Goal: Task Accomplishment & Management: Use online tool/utility

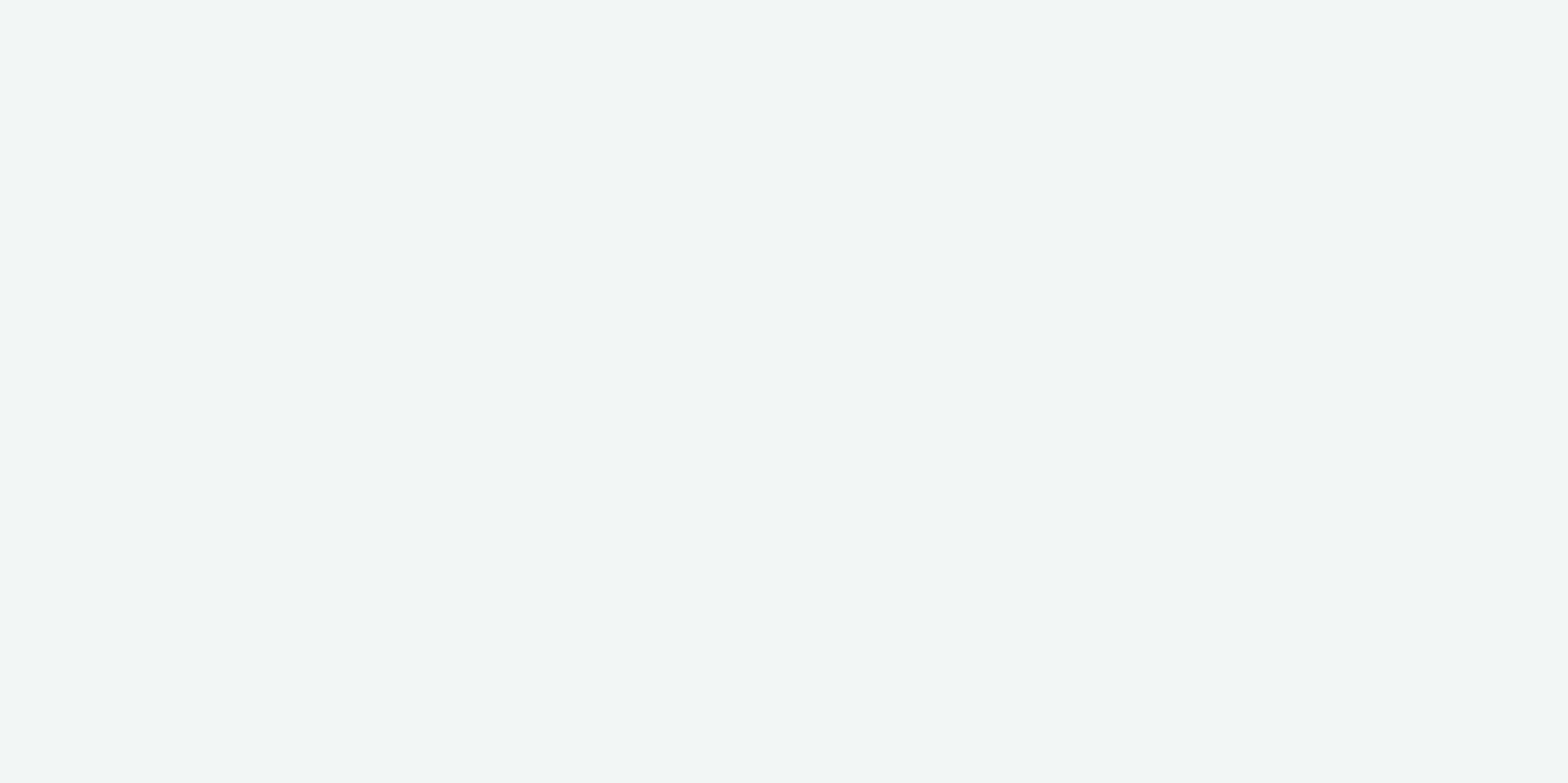
select select "97b78be7-b7c1-427d-93eb-a13be4d88a0a"
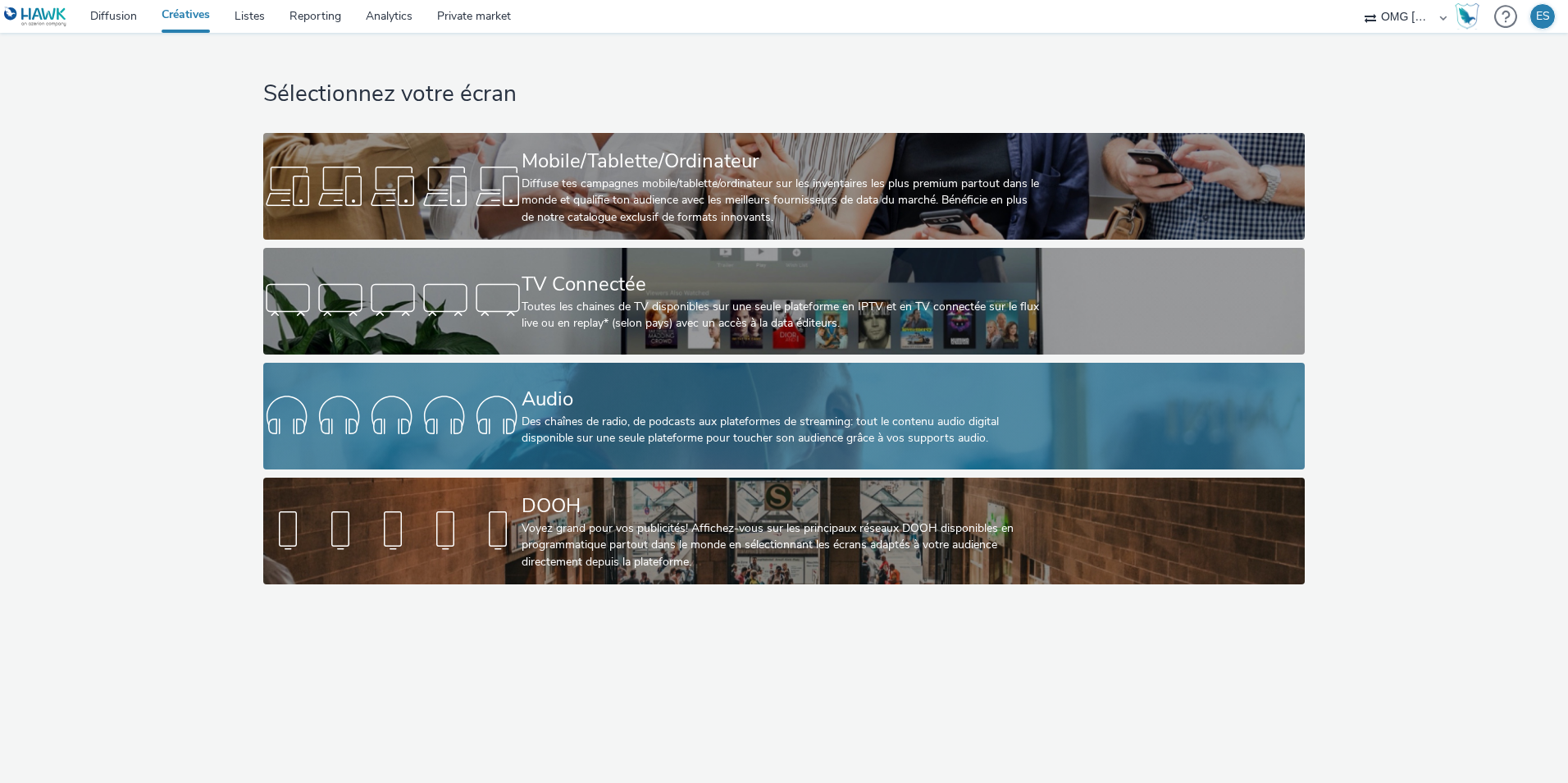
click at [730, 413] on div "Des chaînes de radio, de podcasts aux plateformes de streaming: tout le contenu…" at bounding box center [781, 430] width 518 height 34
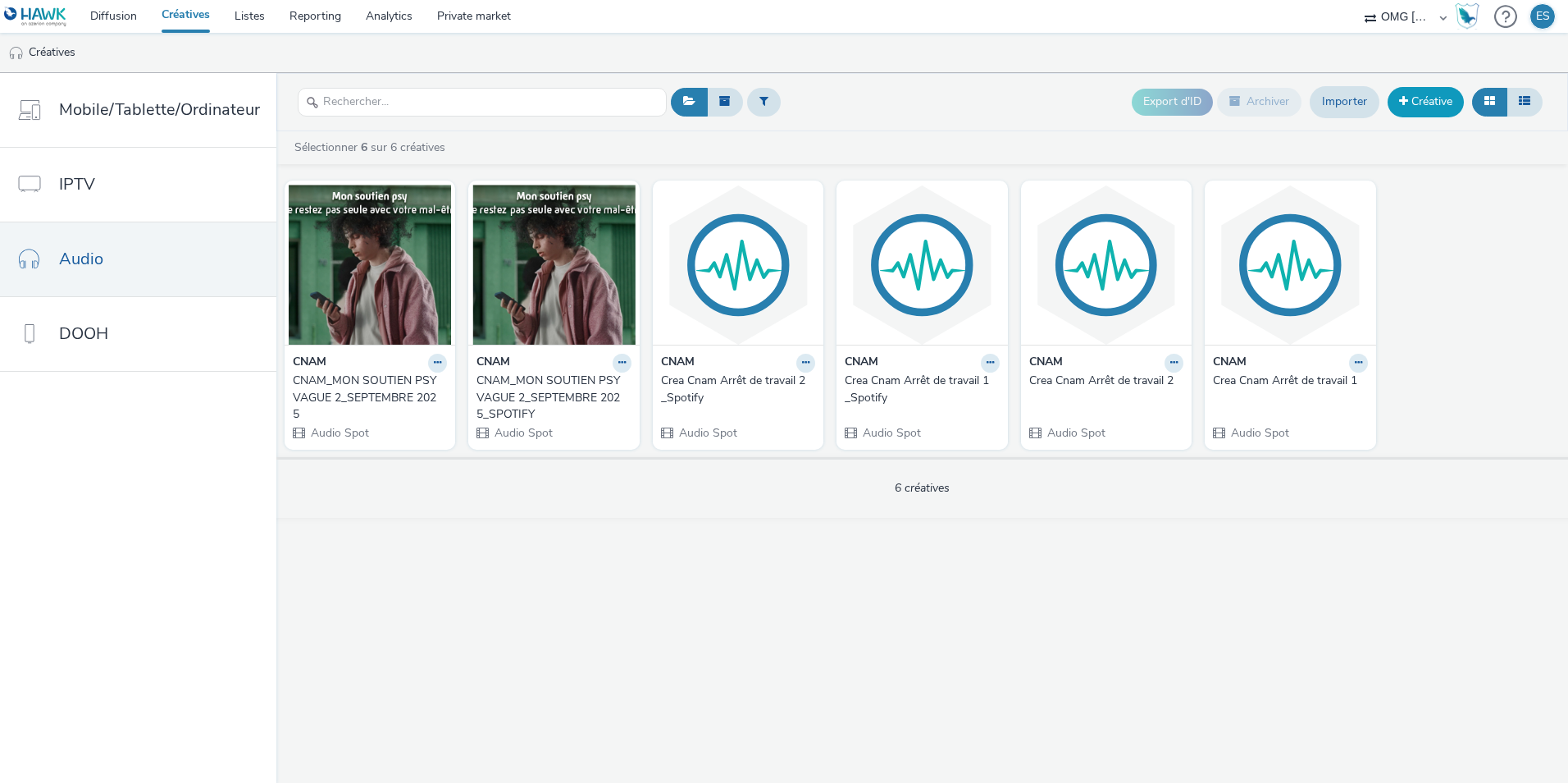
click at [1424, 94] on link "Créative" at bounding box center [1425, 101] width 76 height 30
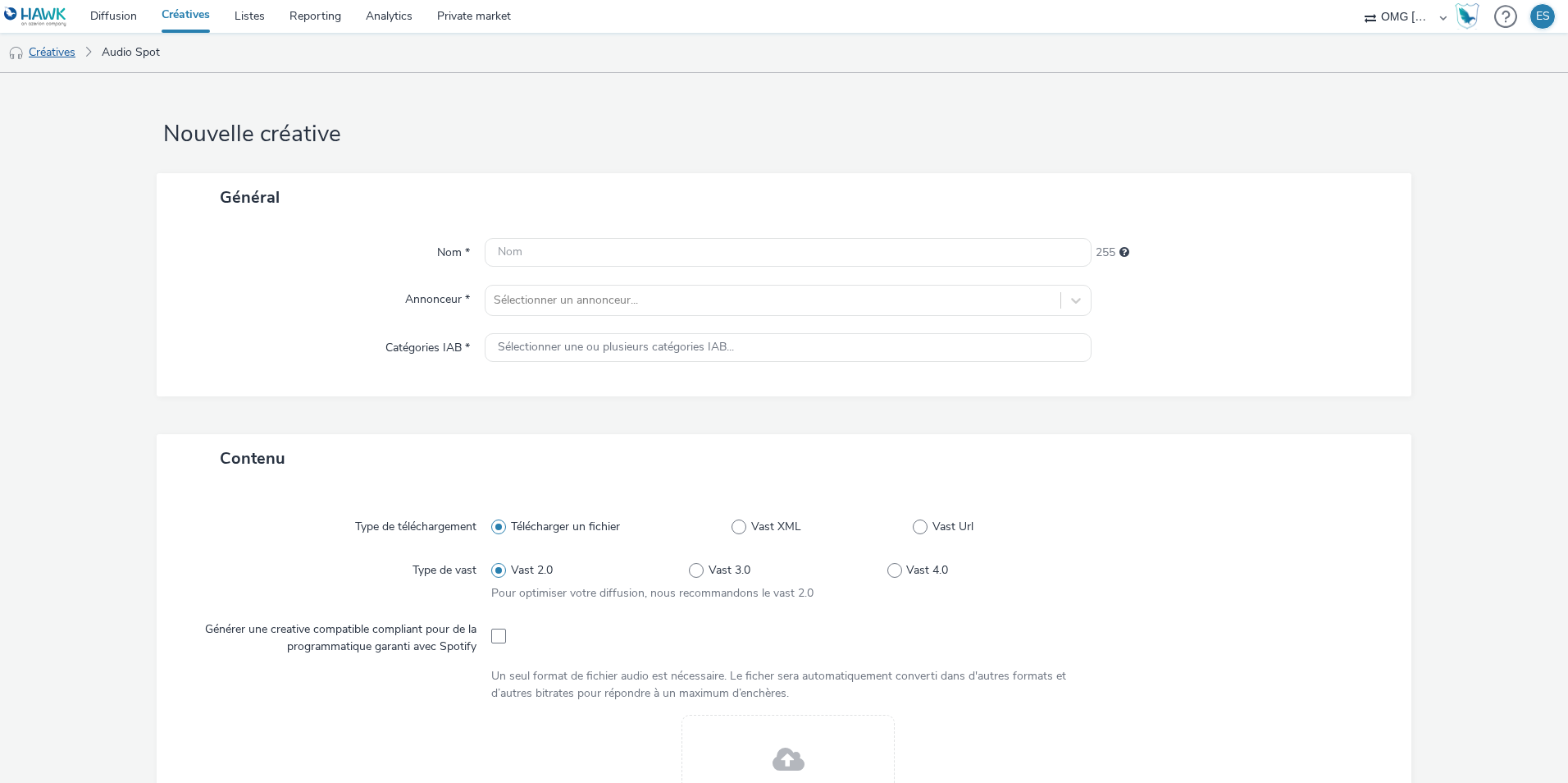
click at [68, 54] on link "Créatives" at bounding box center [41, 52] width 84 height 40
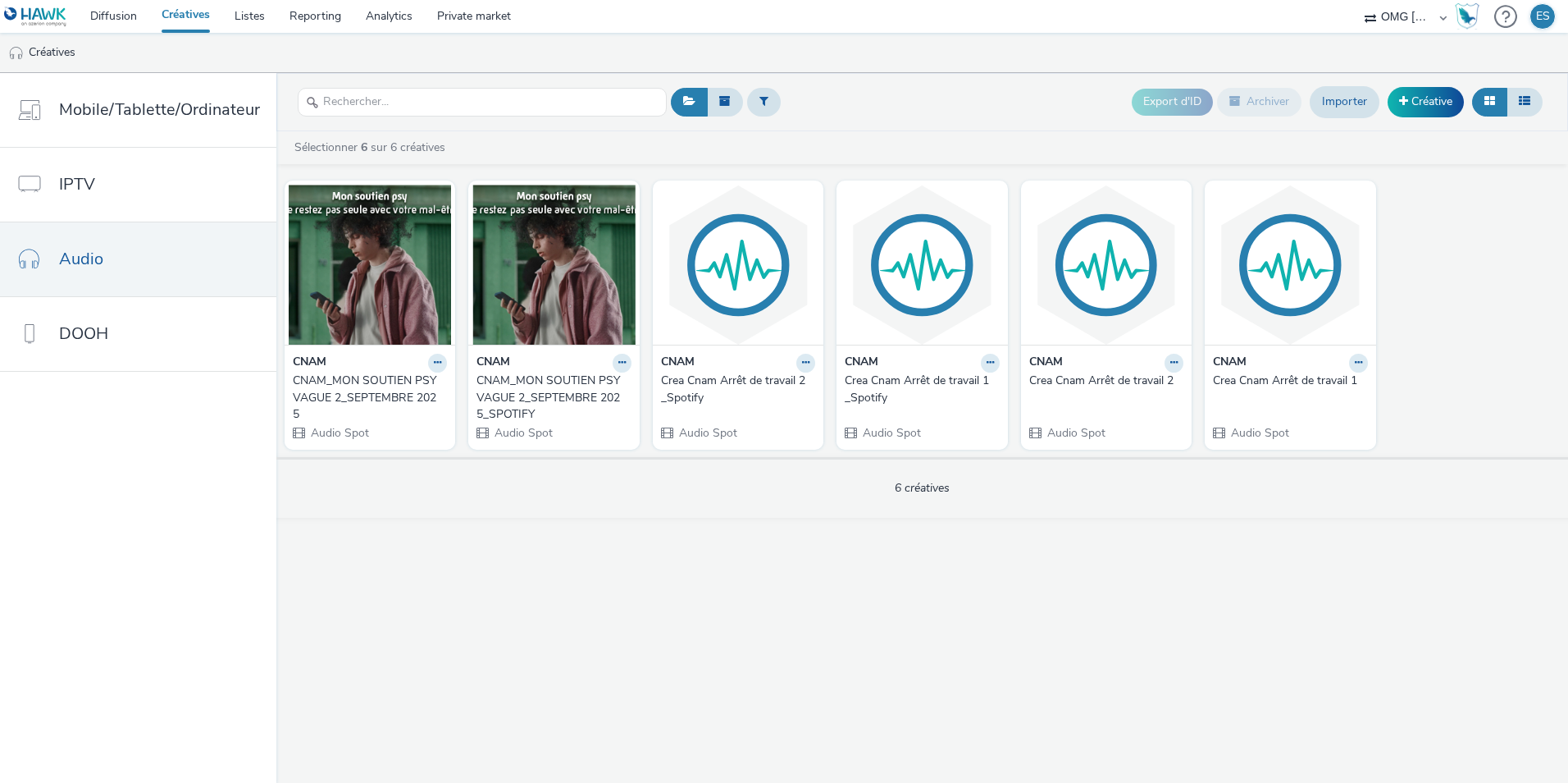
click at [367, 390] on div "CNAM_MON SOUTIEN PSY VAGUE 2_SEPTEMBRE 2025" at bounding box center [366, 397] width 148 height 50
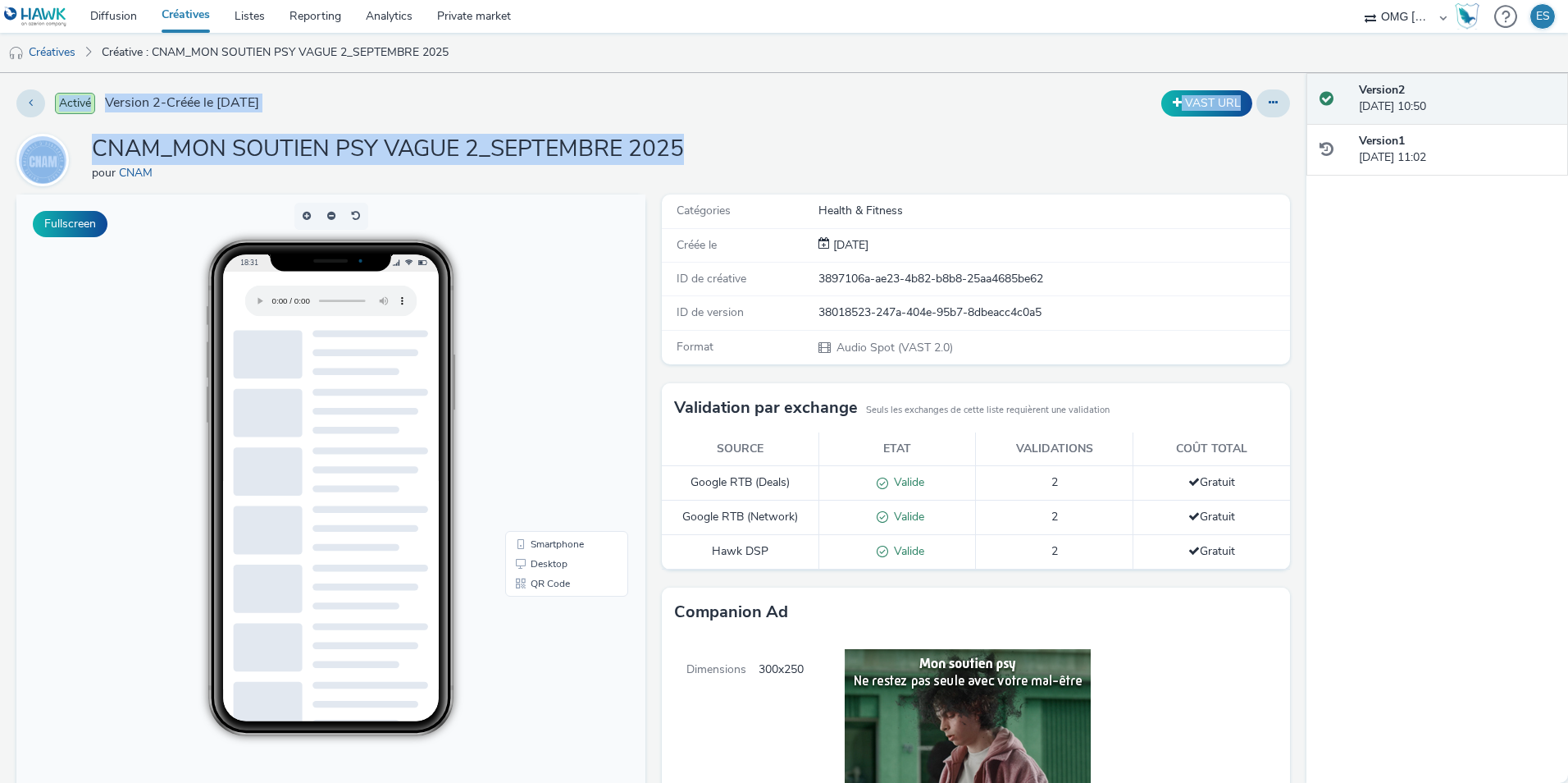
drag, startPoint x: 462, startPoint y: 148, endPoint x: -3, endPoint y: 132, distance: 465.3
click at [0, 132] on html "Diffusion Créatives Listes Reporting Analytics Private market OMG [GEOGRAPHIC_D…" at bounding box center [784, 392] width 1568 height 783
drag, startPoint x: -3, startPoint y: 132, endPoint x: 363, endPoint y: 146, distance: 366.3
click at [283, 146] on h1 "CNAM_MON SOUTIEN PSY VAGUE 2_SEPTEMBRE 2025" at bounding box center [388, 149] width 592 height 31
drag, startPoint x: 686, startPoint y: 149, endPoint x: 78, endPoint y: 133, distance: 608.2
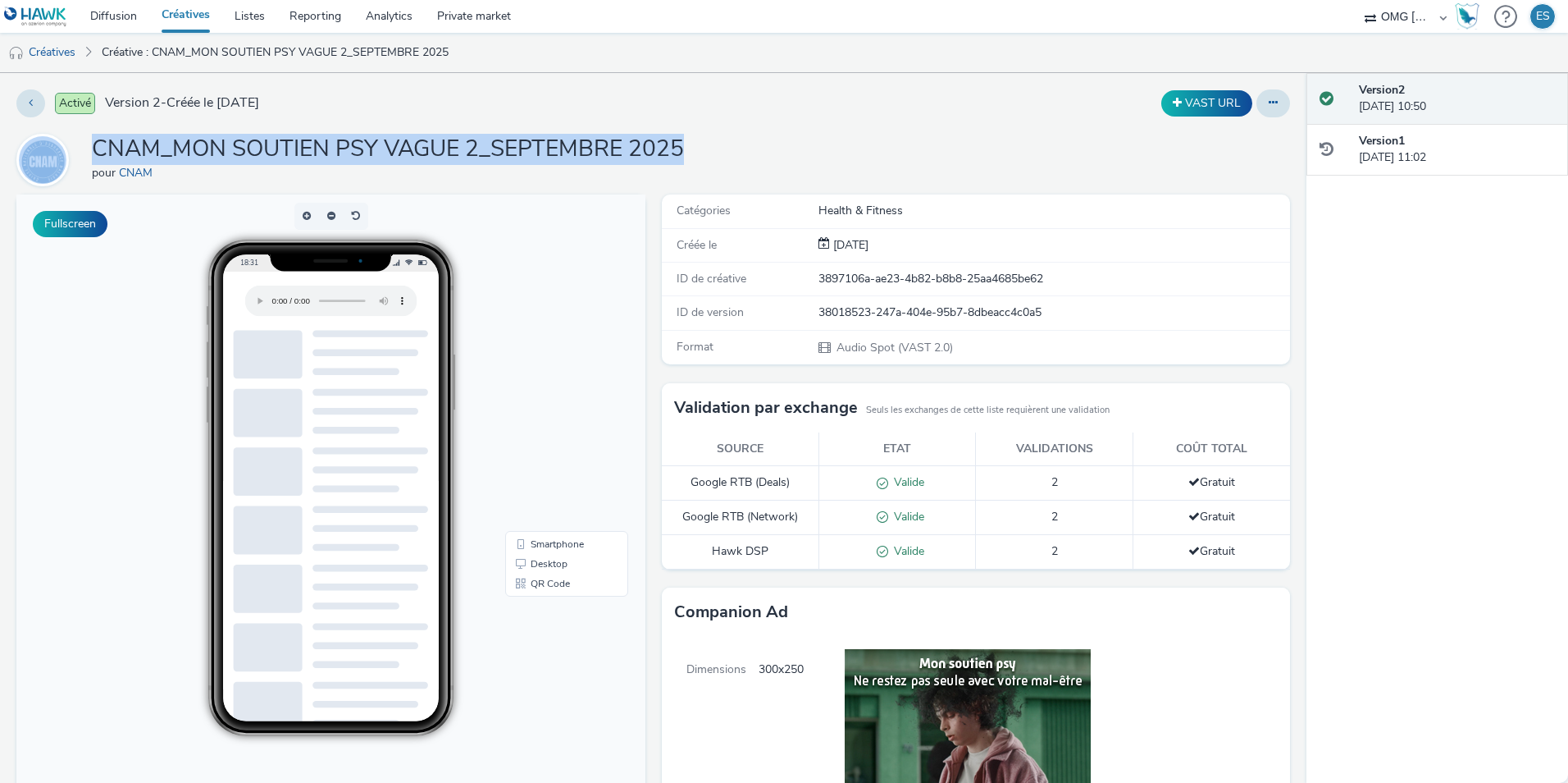
click at [78, 133] on div "Activé Version 2 - Créée le [DATE] VAST URL CNAM_MON SOUTIEN PSY VAGUE 2_SEPTEM…" at bounding box center [653, 428] width 1307 height 710
copy div "CNAM_MON SOUTIEN PSY VAGUE 2_SEPTEMBRE 2025"
click at [67, 57] on link "Créatives" at bounding box center [41, 52] width 84 height 40
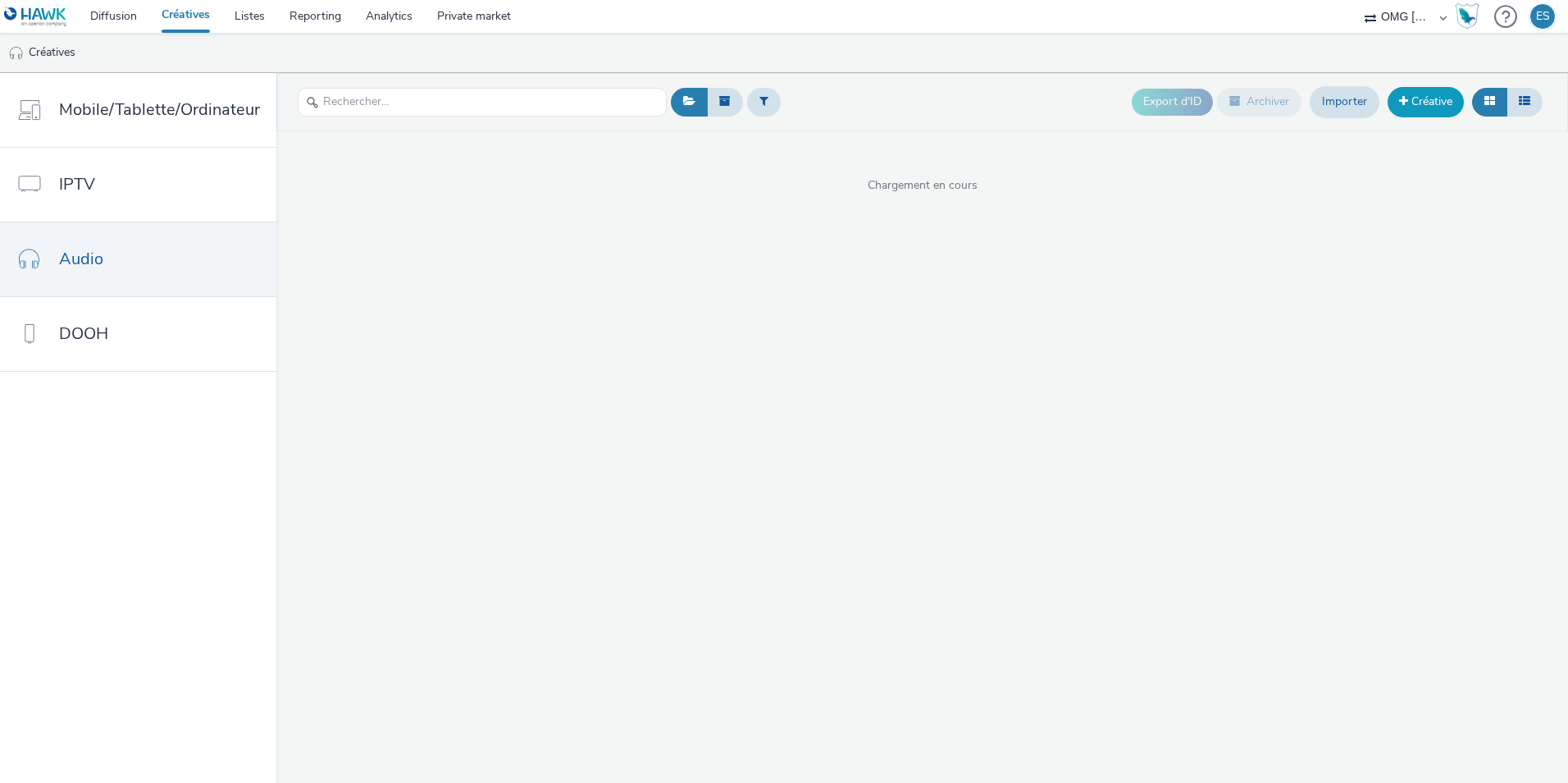
click at [1441, 102] on link "Créative" at bounding box center [1425, 101] width 76 height 30
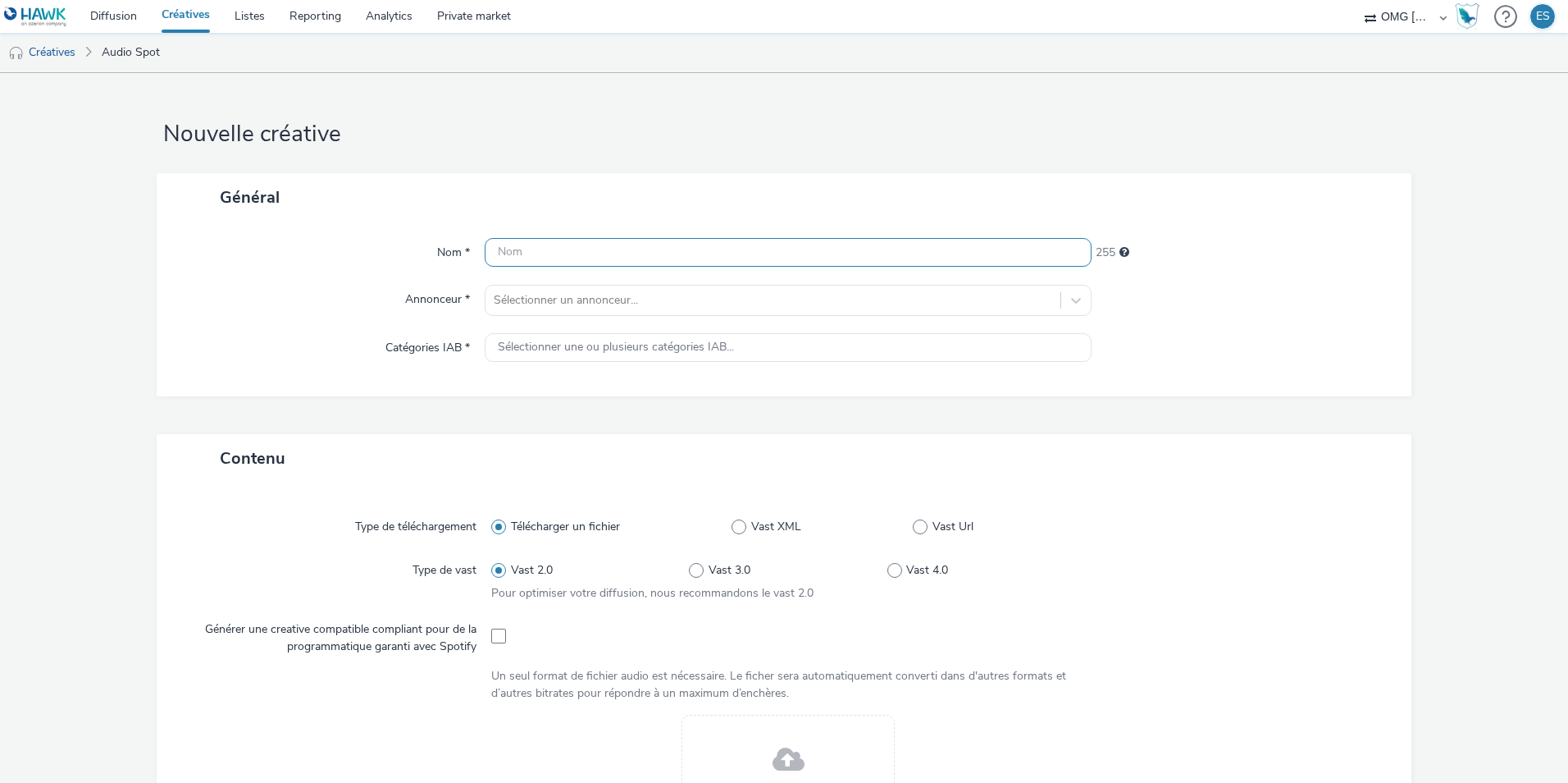
click at [518, 248] on input "text" at bounding box center [789, 252] width 607 height 29
paste input "CNAM_MON SOUTIEN PSY VAGUE 2_SEPTEMBRE 2025"
drag, startPoint x: 548, startPoint y: 254, endPoint x: 689, endPoint y: 249, distance: 141.1
click at [689, 249] on input "CNAM_MON SOUTIEN PSY VAGUE 2_SEPTEMBRE 2025" at bounding box center [789, 252] width 607 height 29
click at [670, 251] on input "CNAM_MTDENTS_SEPTEMBRE 2025" at bounding box center [789, 252] width 607 height 29
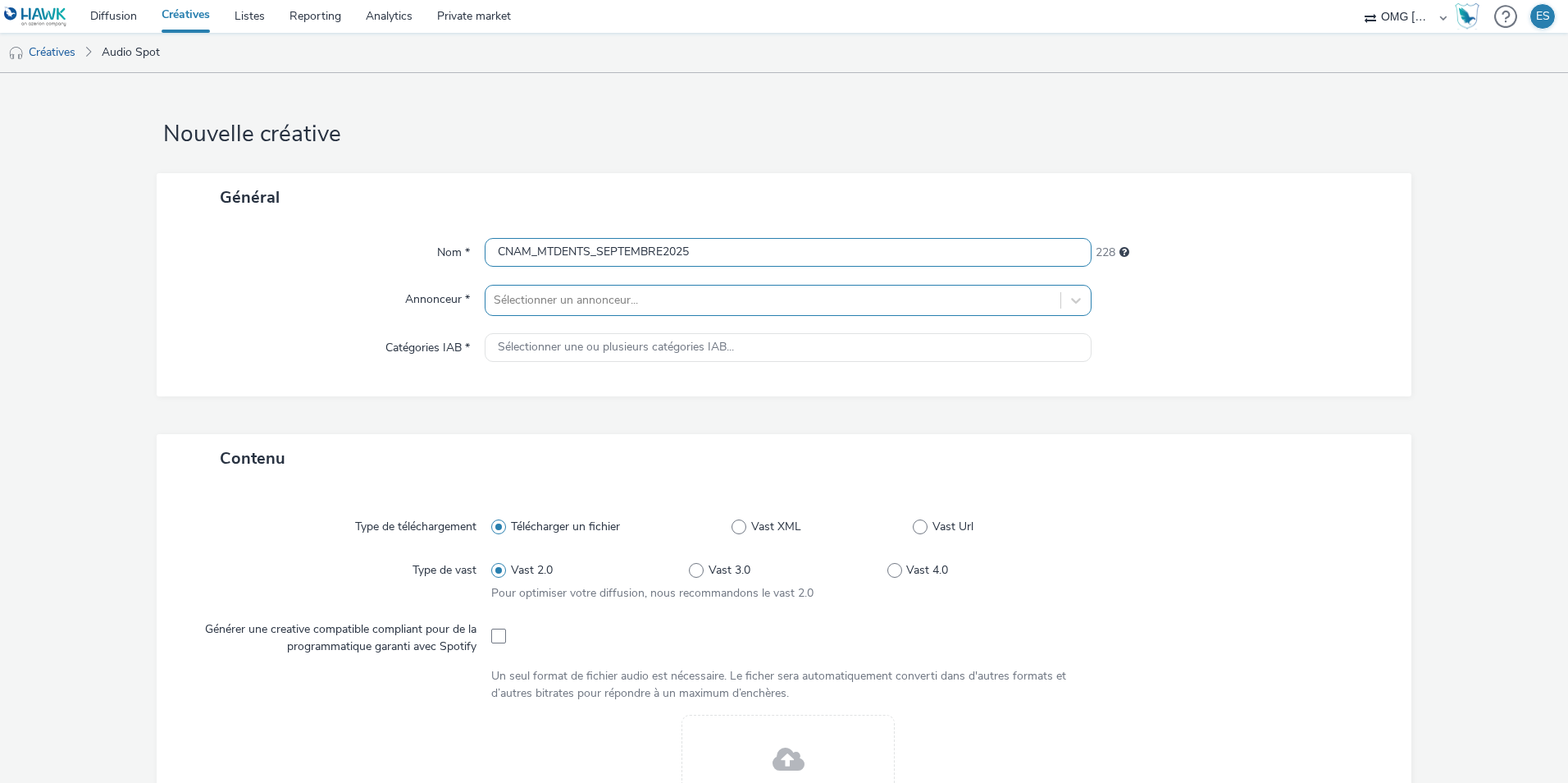
type input "CNAM_MTDENTS_SEPTEMBRE2025"
click at [628, 298] on div at bounding box center [773, 300] width 558 height 19
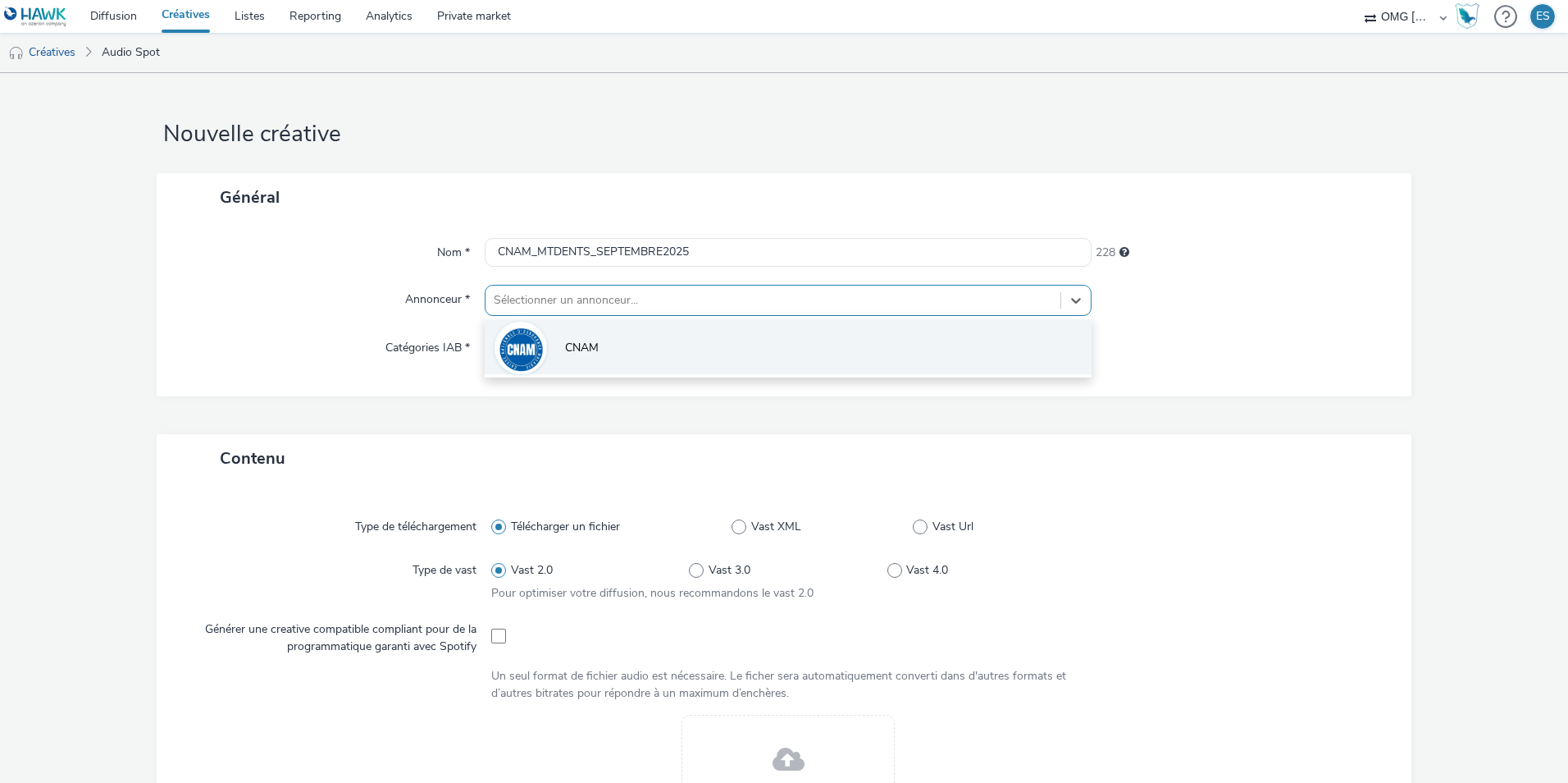
click at [612, 345] on li "CNAM" at bounding box center [789, 346] width 607 height 55
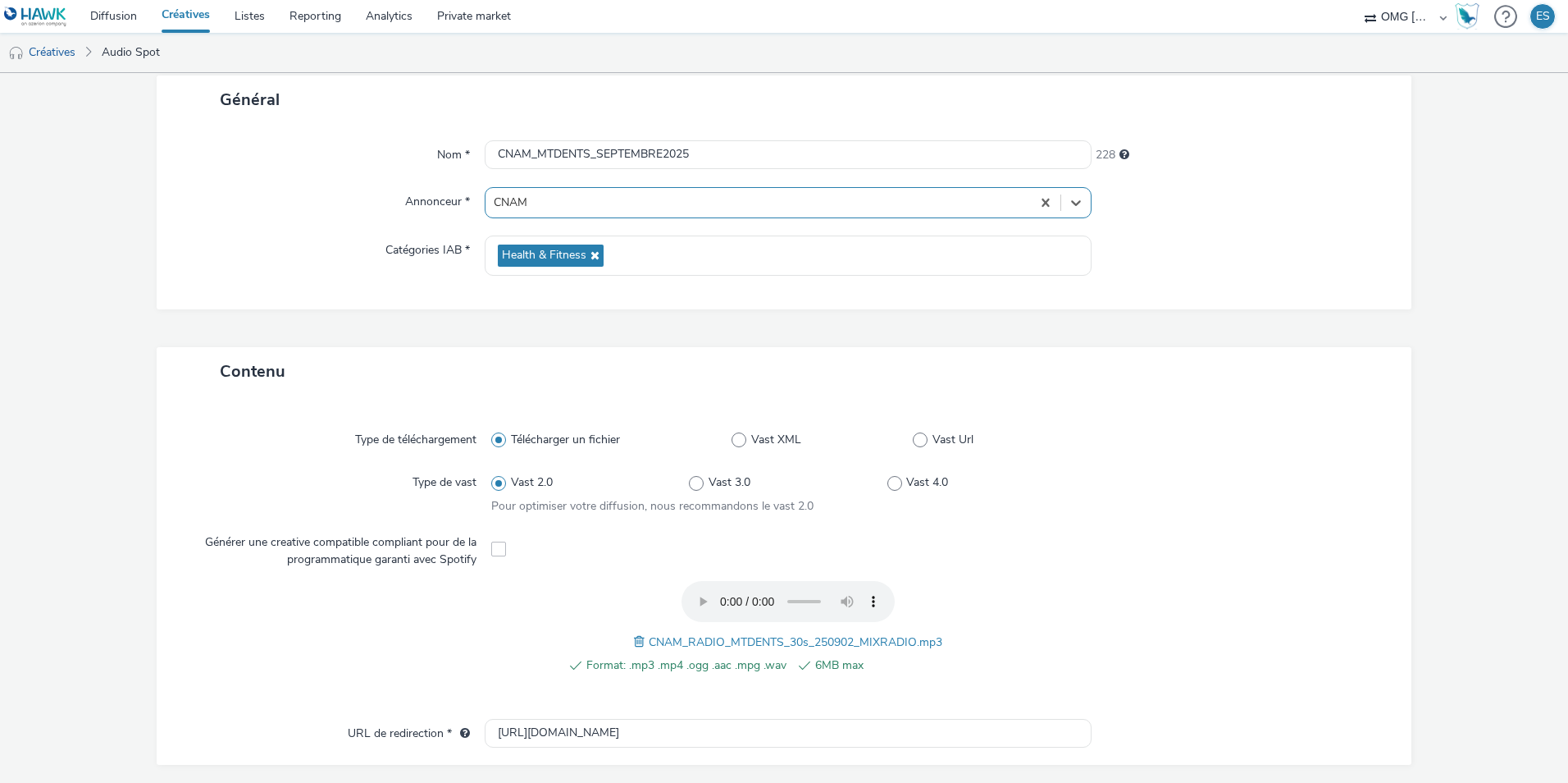
scroll to position [447, 0]
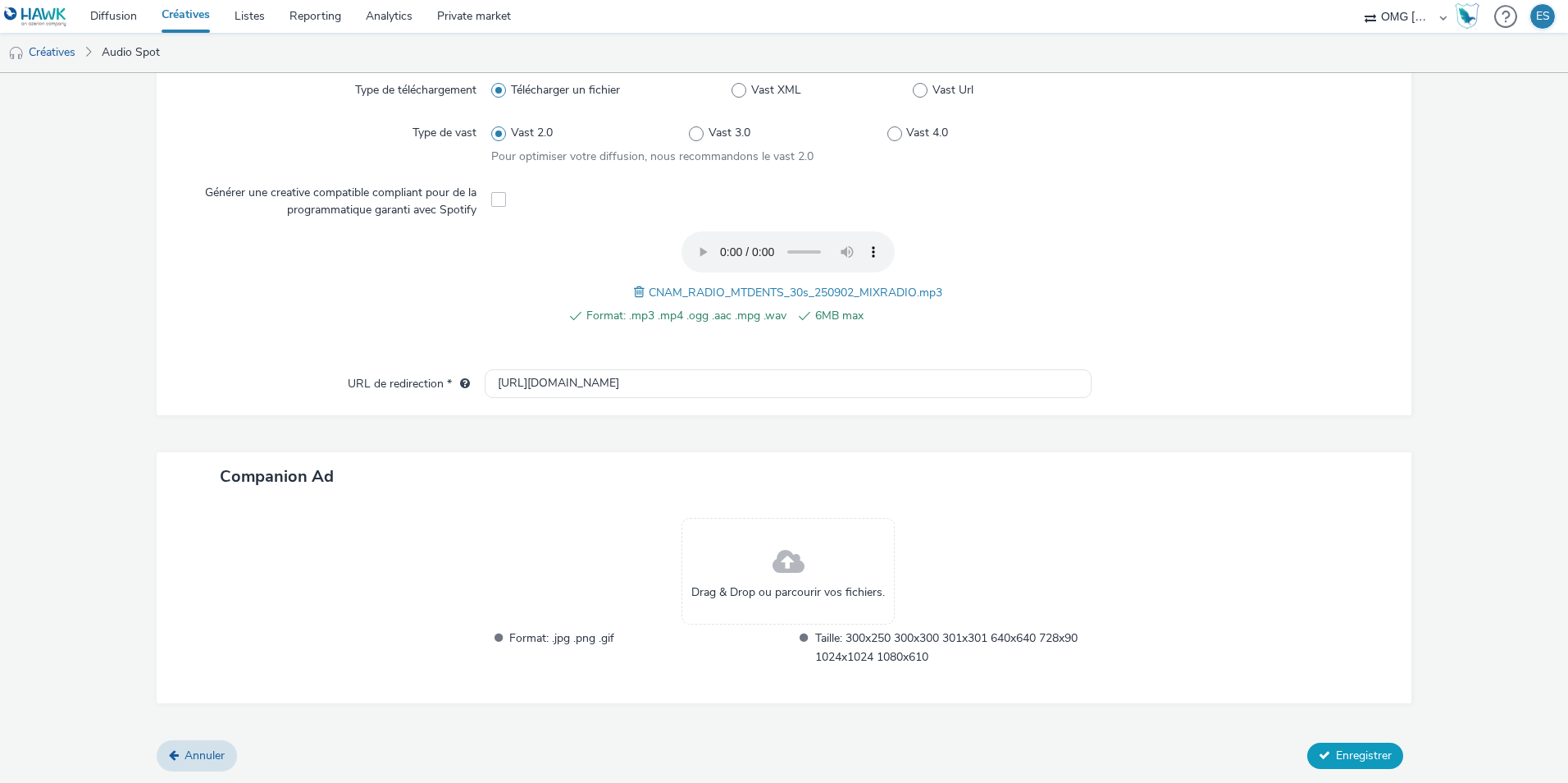
click at [1366, 760] on span "Enregistrer" at bounding box center [1364, 755] width 56 height 15
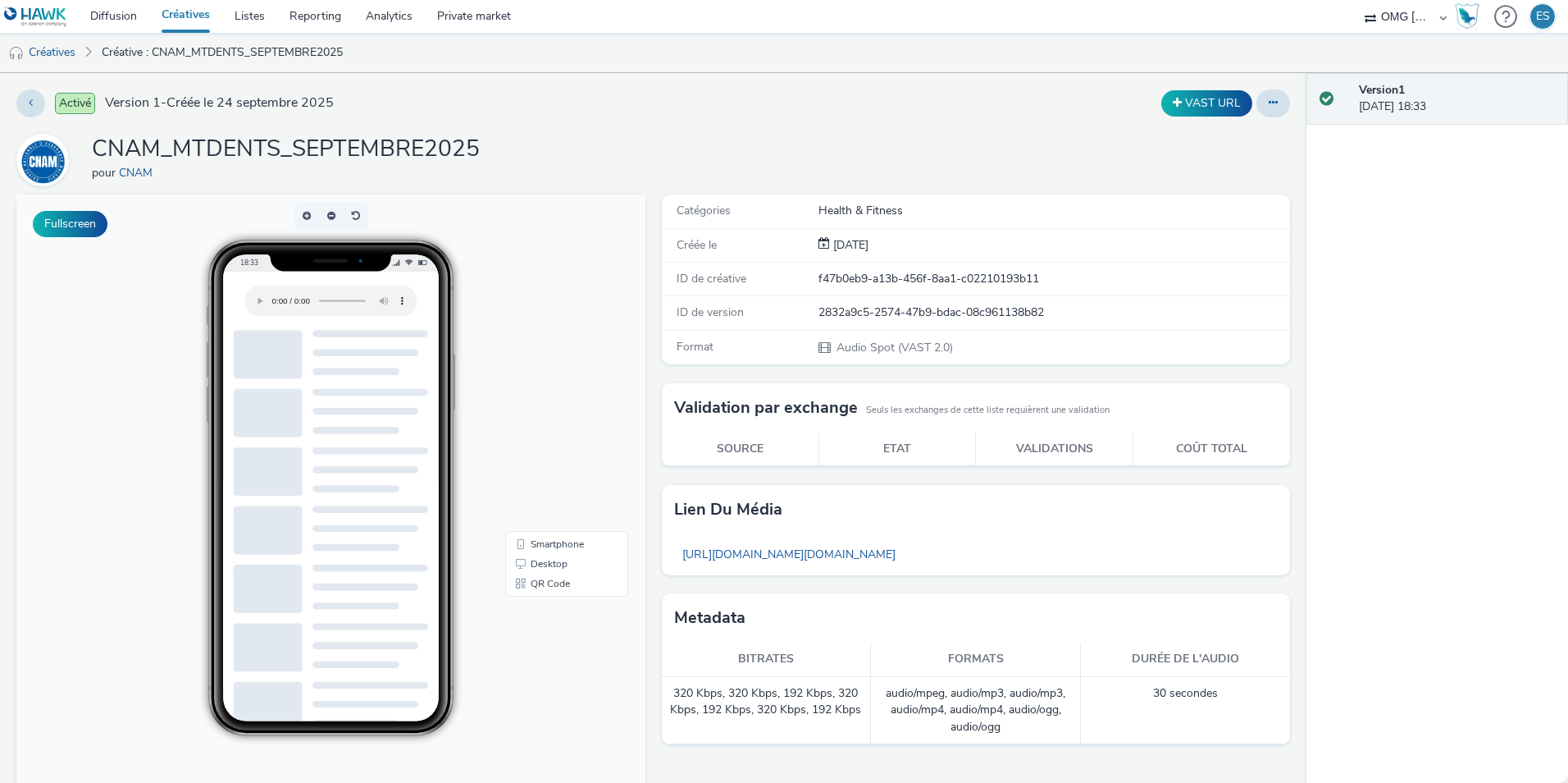
click at [524, 141] on div "CNAM_MTDENTS_SEPTEMBRE2025 pour CNAM" at bounding box center [653, 160] width 1274 height 52
drag, startPoint x: 498, startPoint y: 151, endPoint x: 84, endPoint y: 137, distance: 414.2
click at [84, 137] on div "CNAM_MTDENTS_SEPTEMBRE2025 pour CNAM" at bounding box center [653, 160] width 1274 height 52
click at [598, 147] on div "CNAM_MTDENTS_SEPTEMBRE2025 pour CNAM" at bounding box center [653, 160] width 1274 height 52
